Goal: Task Accomplishment & Management: Use online tool/utility

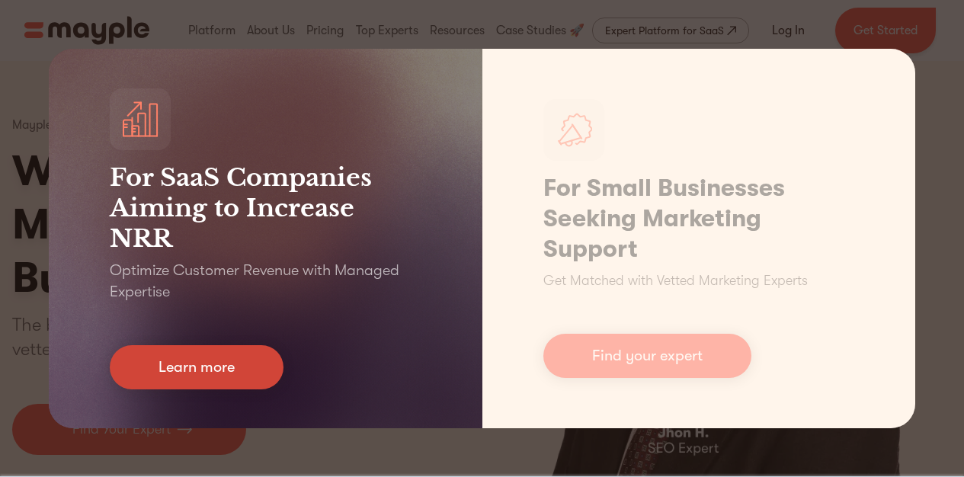
click at [208, 367] on link "Learn more" at bounding box center [197, 367] width 174 height 44
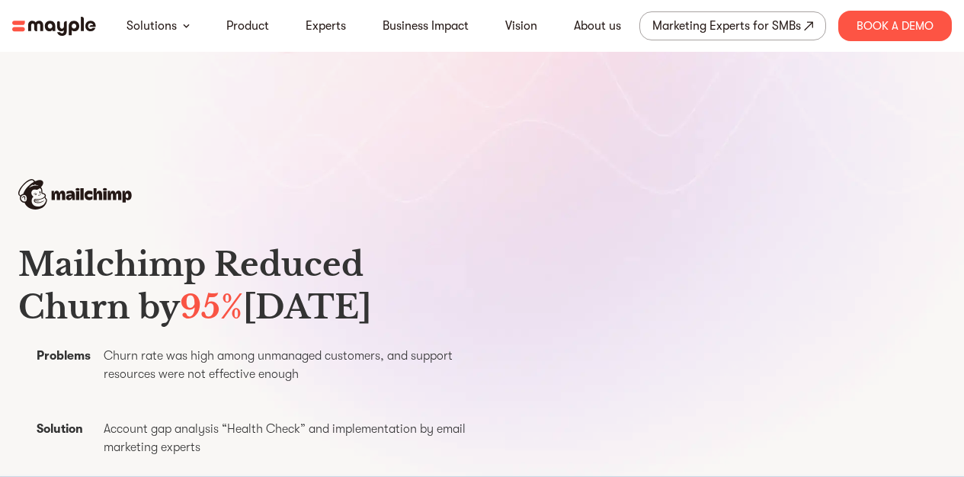
scroll to position [300, 0]
click at [776, 34] on div "Marketing Experts for SMBs" at bounding box center [726, 25] width 149 height 21
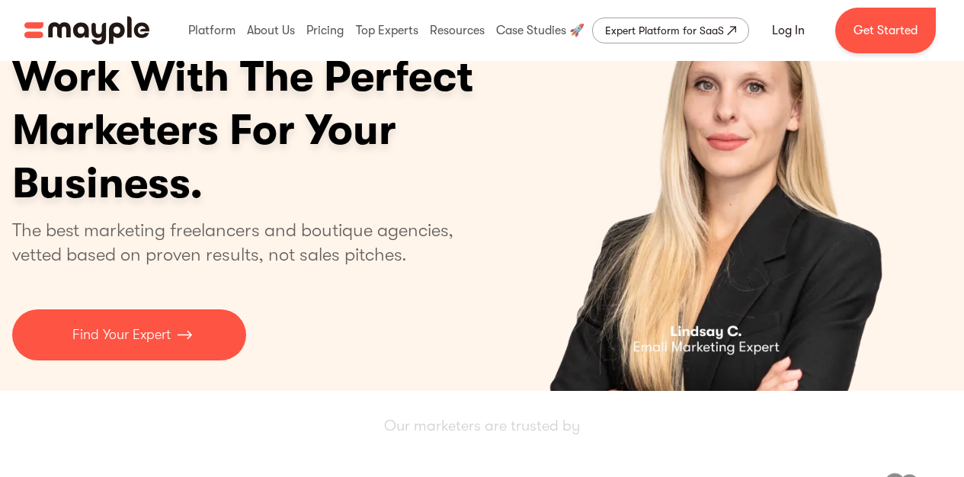
scroll to position [120, 0]
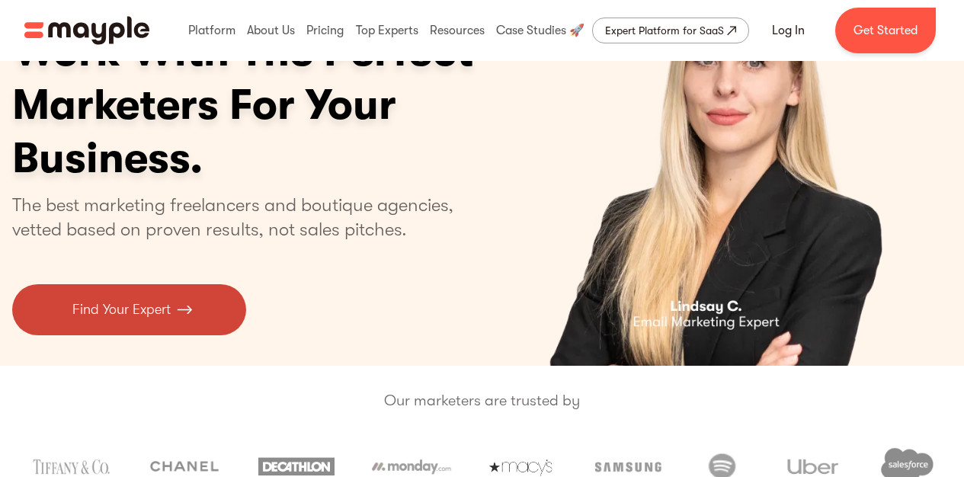
click at [127, 323] on link "Find Your Expert" at bounding box center [129, 309] width 234 height 51
